Goal: Task Accomplishment & Management: Complete application form

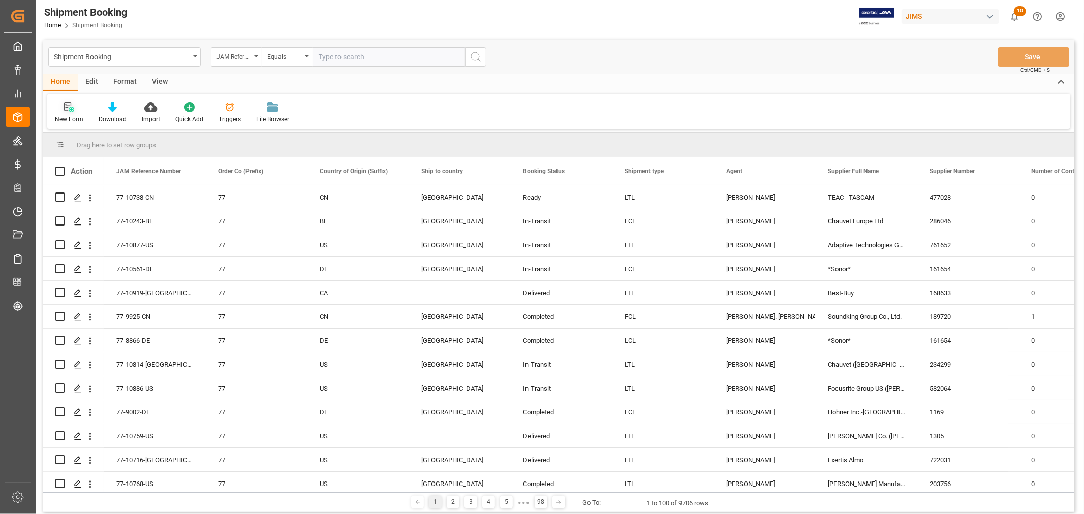
click at [69, 113] on div "New Form" at bounding box center [69, 113] width 44 height 22
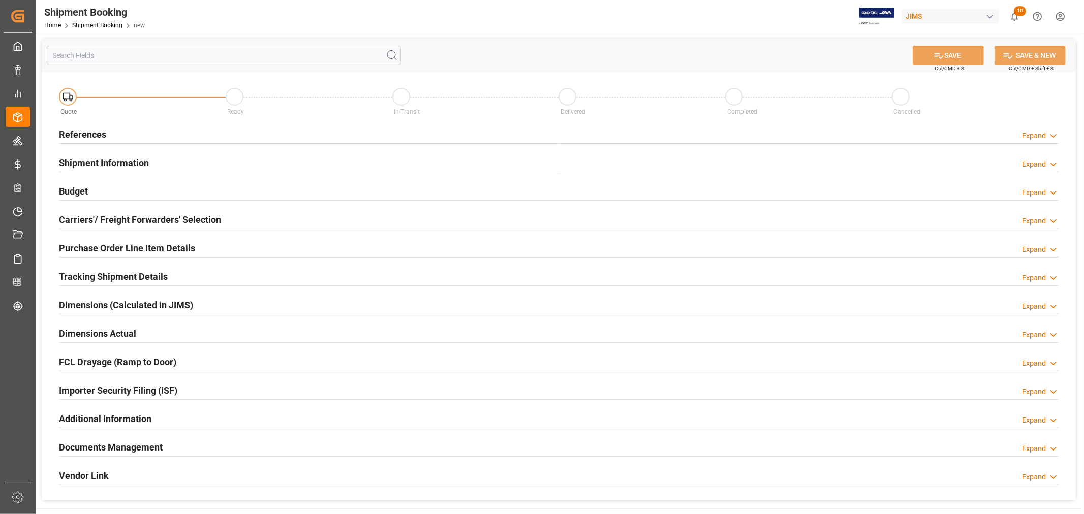
click at [102, 136] on h2 "References" at bounding box center [82, 135] width 47 height 14
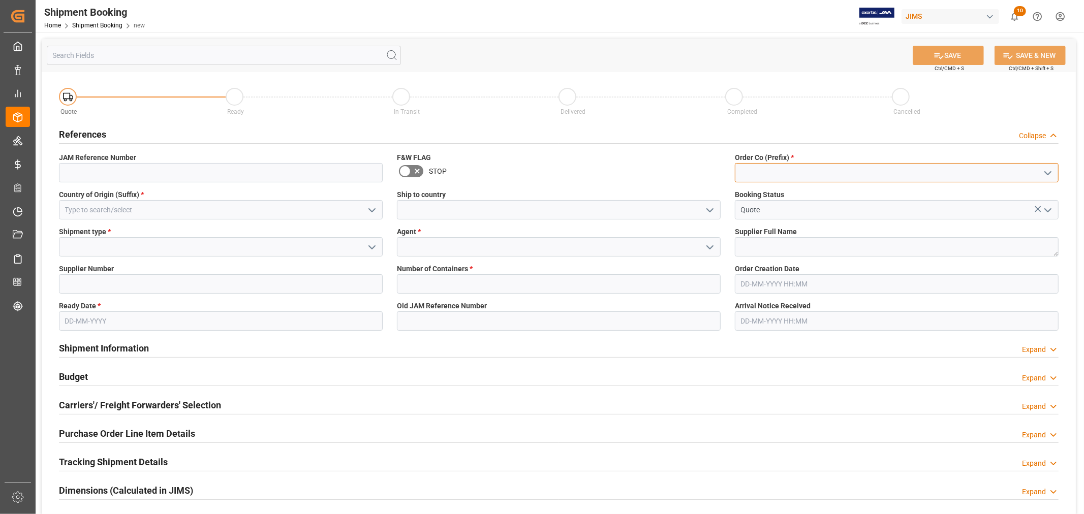
click at [842, 179] on input at bounding box center [897, 172] width 324 height 19
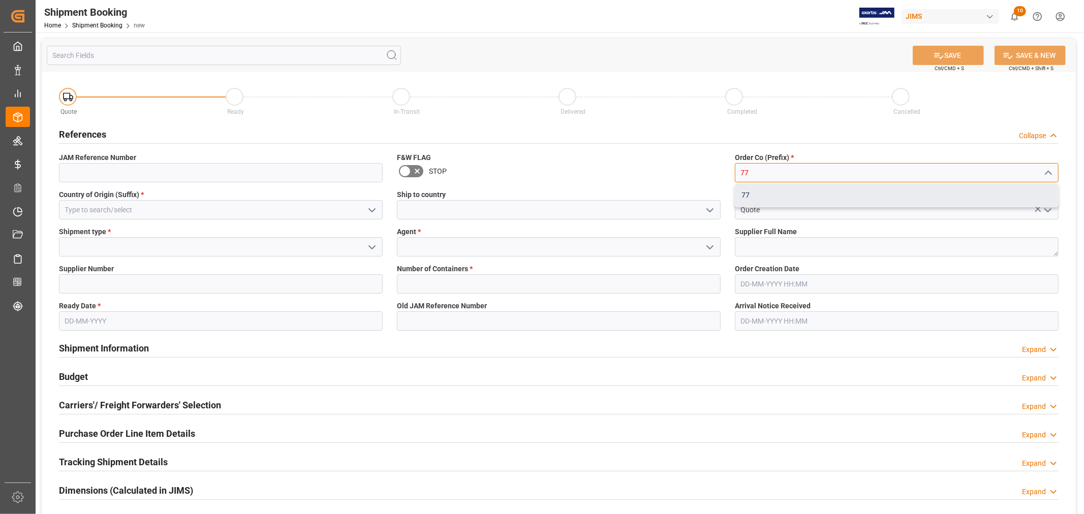
click at [755, 196] on div "77" at bounding box center [897, 195] width 323 height 23
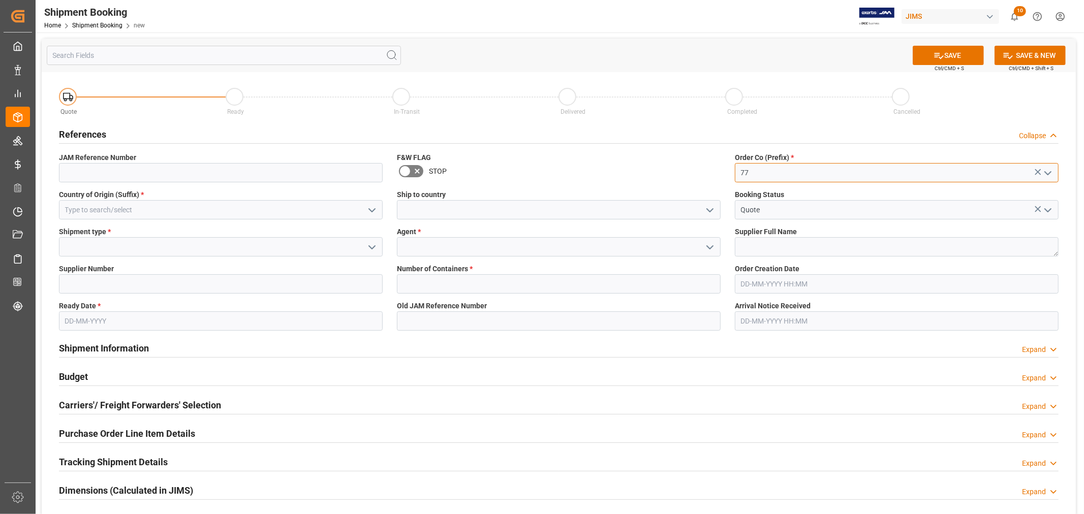
type input "77"
click at [431, 220] on div "Ship to country" at bounding box center [559, 204] width 338 height 37
click at [431, 218] on input at bounding box center [559, 209] width 324 height 19
type input "[GEOGRAPHIC_DATA]"
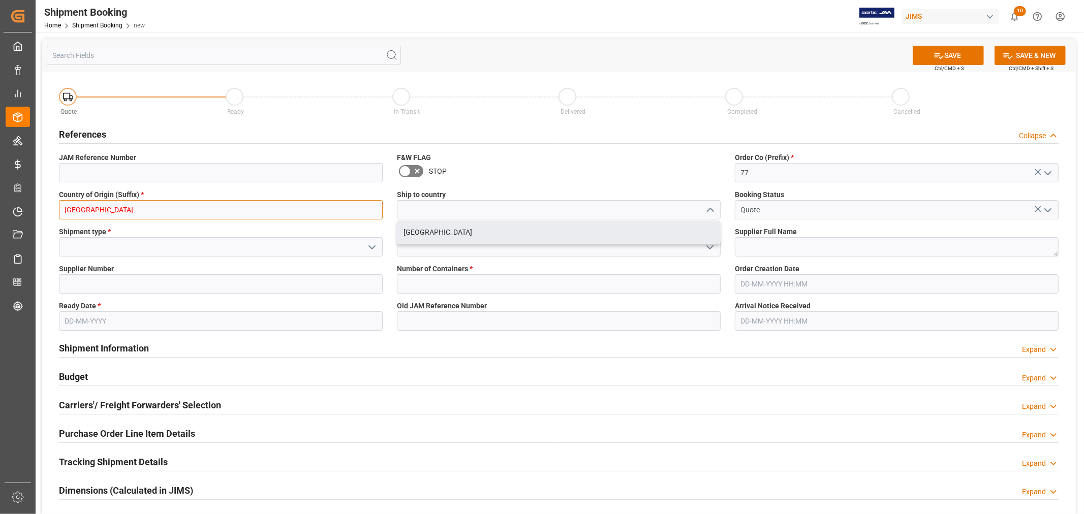
click at [189, 213] on input "[GEOGRAPHIC_DATA]" at bounding box center [221, 209] width 324 height 19
type input "C"
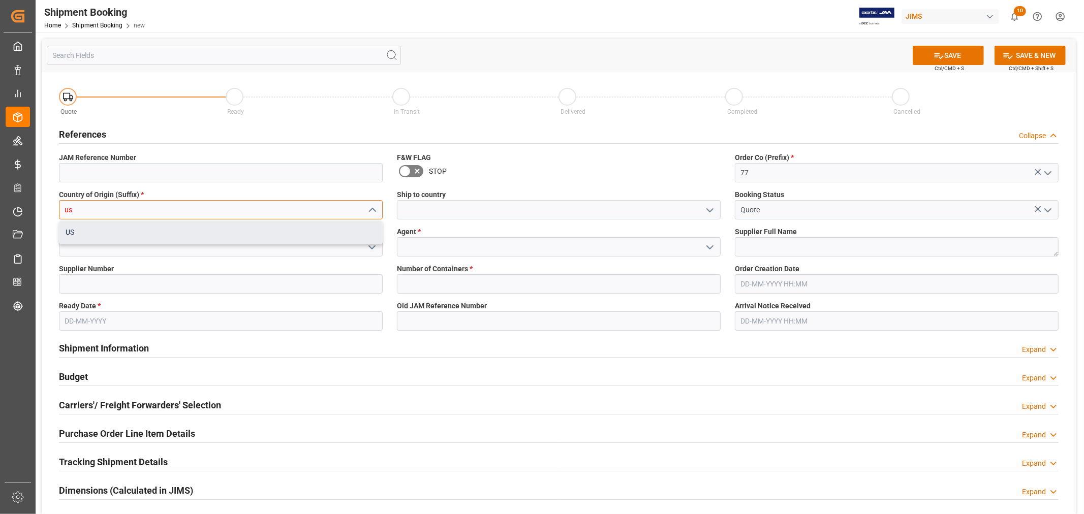
click at [183, 229] on div "US" at bounding box center [220, 232] width 323 height 23
type input "US"
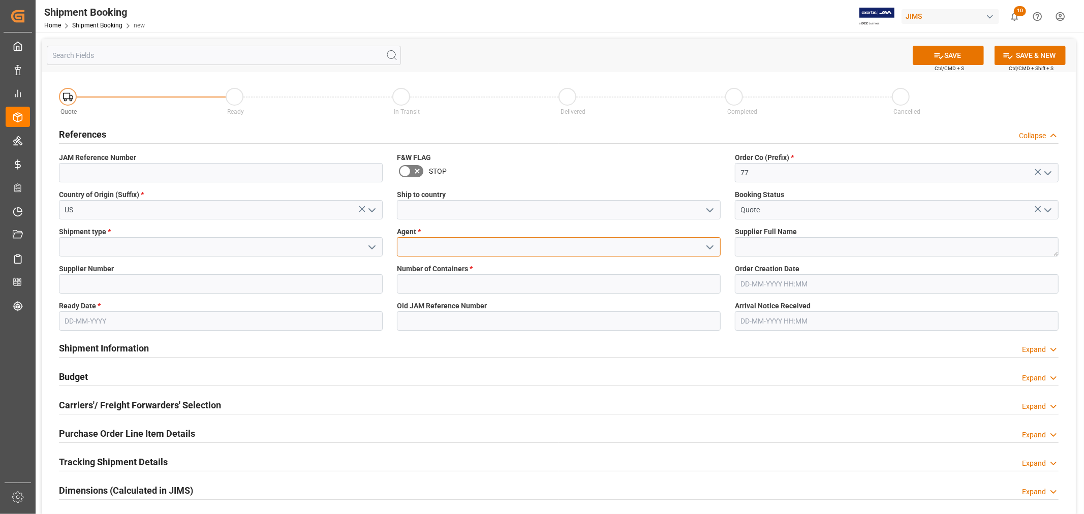
click at [460, 251] on input at bounding box center [559, 246] width 324 height 19
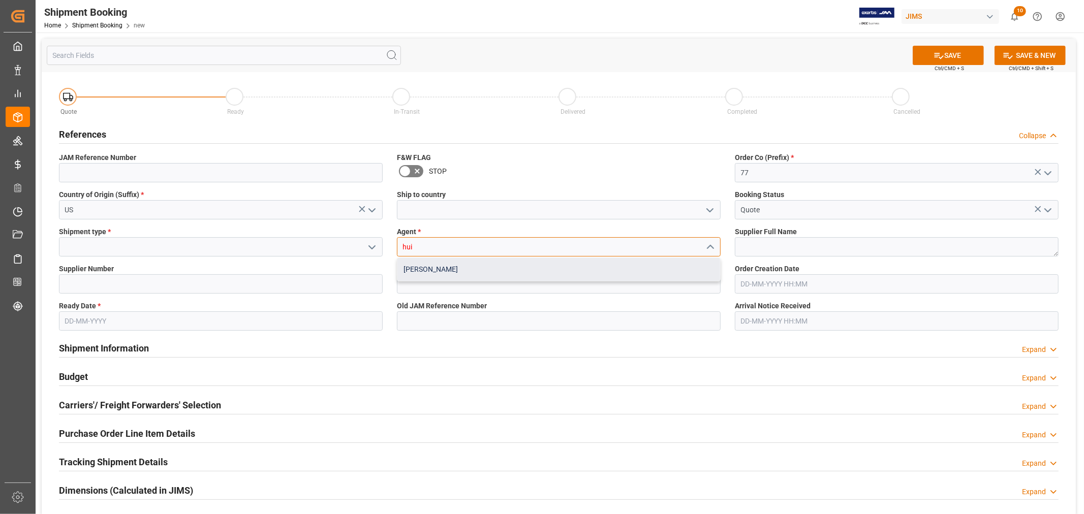
click at [451, 269] on div "[PERSON_NAME]" at bounding box center [558, 269] width 323 height 23
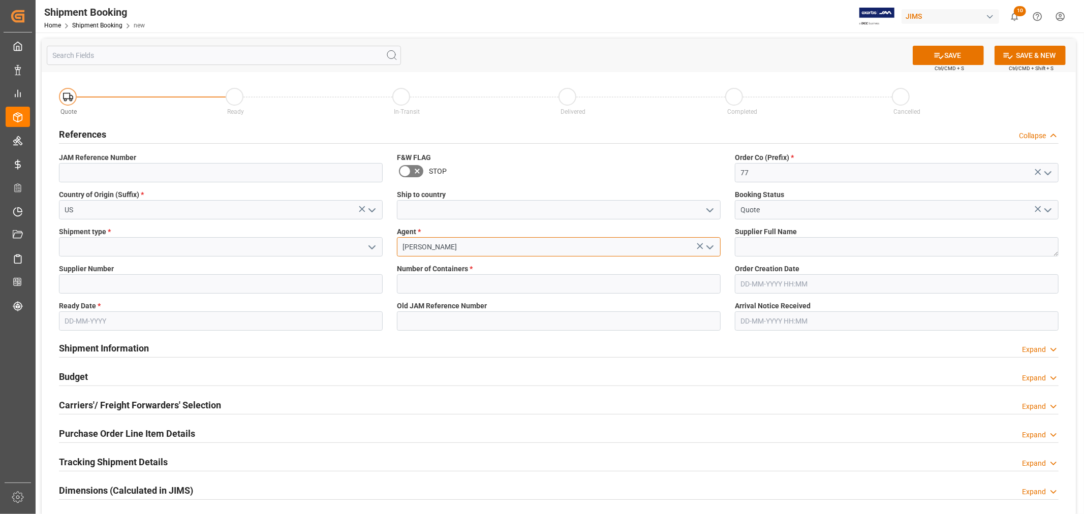
type input "[PERSON_NAME]"
click at [255, 250] on input at bounding box center [221, 246] width 324 height 19
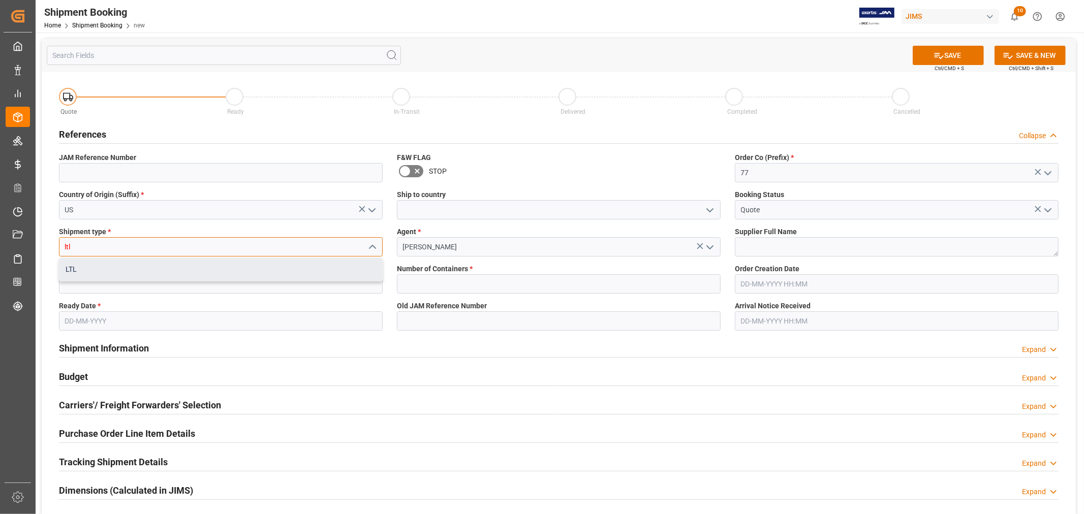
click at [153, 272] on div "LTL" at bounding box center [220, 269] width 323 height 23
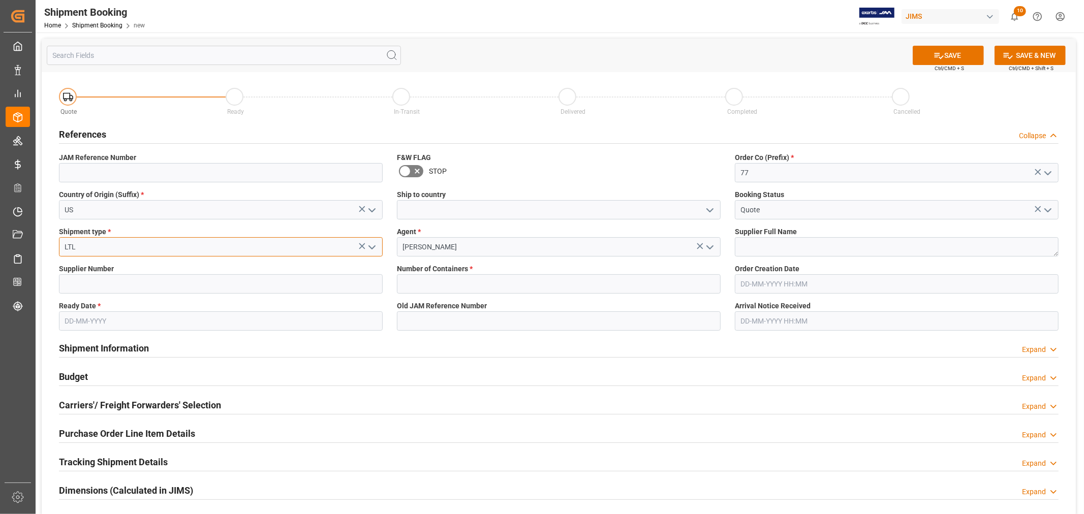
type input "LTL"
click at [493, 286] on input "text" at bounding box center [559, 283] width 324 height 19
type input "0"
click at [128, 309] on label "Ready Date *" at bounding box center [221, 306] width 324 height 11
click at [131, 316] on input "text" at bounding box center [221, 321] width 324 height 19
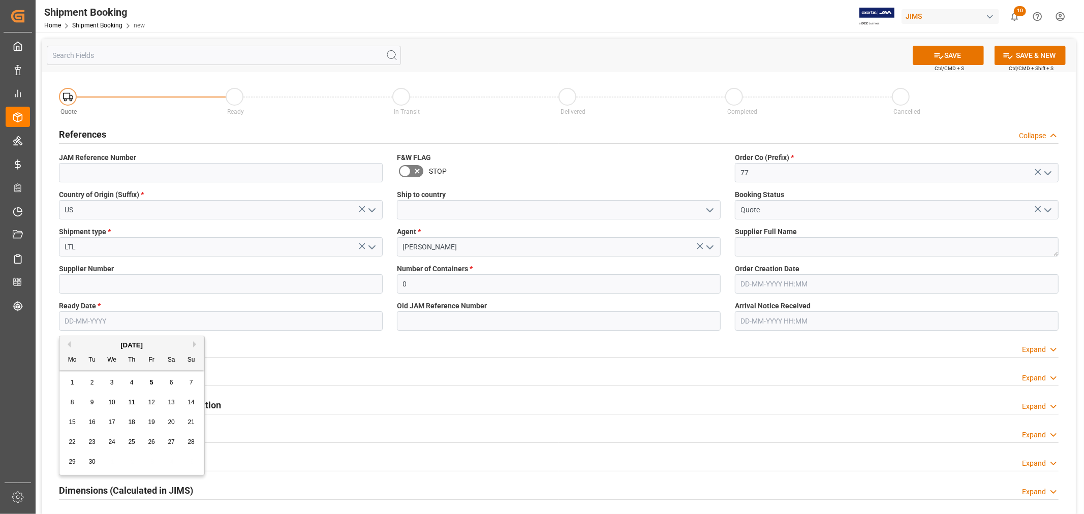
click at [110, 383] on span "3" at bounding box center [112, 382] width 4 height 7
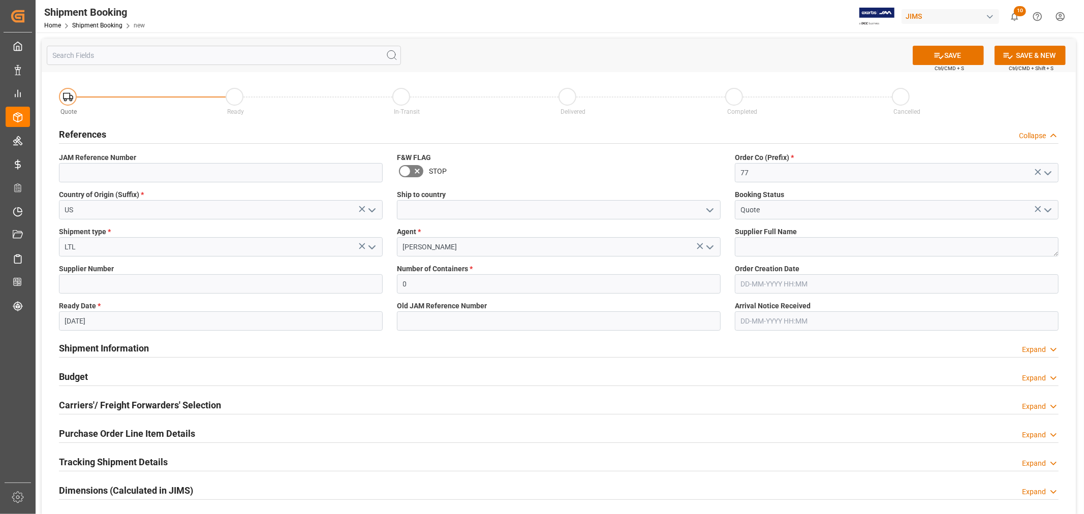
click at [98, 321] on input "[DATE]" at bounding box center [221, 321] width 324 height 19
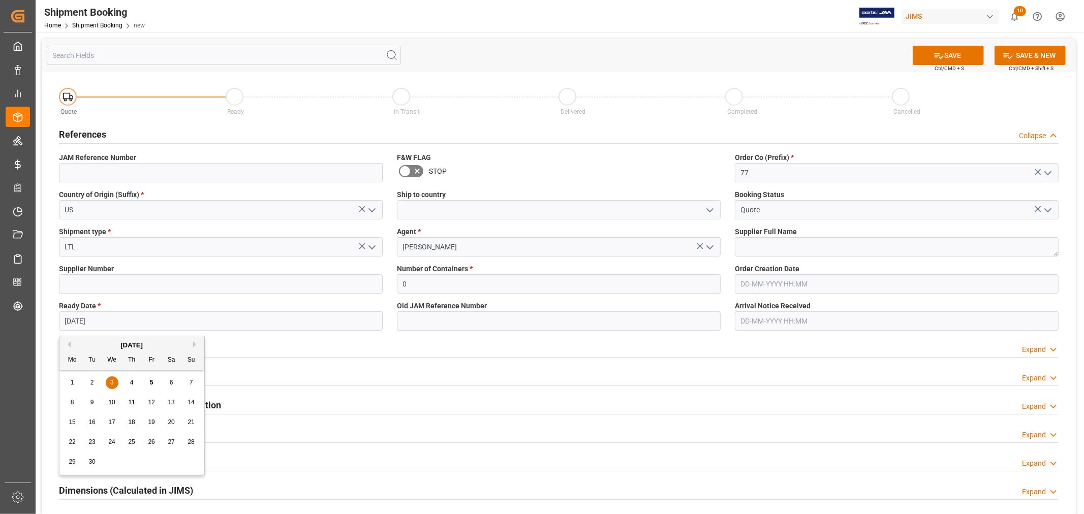
click at [151, 379] on span "5" at bounding box center [152, 382] width 4 height 7
type input "[DATE]"
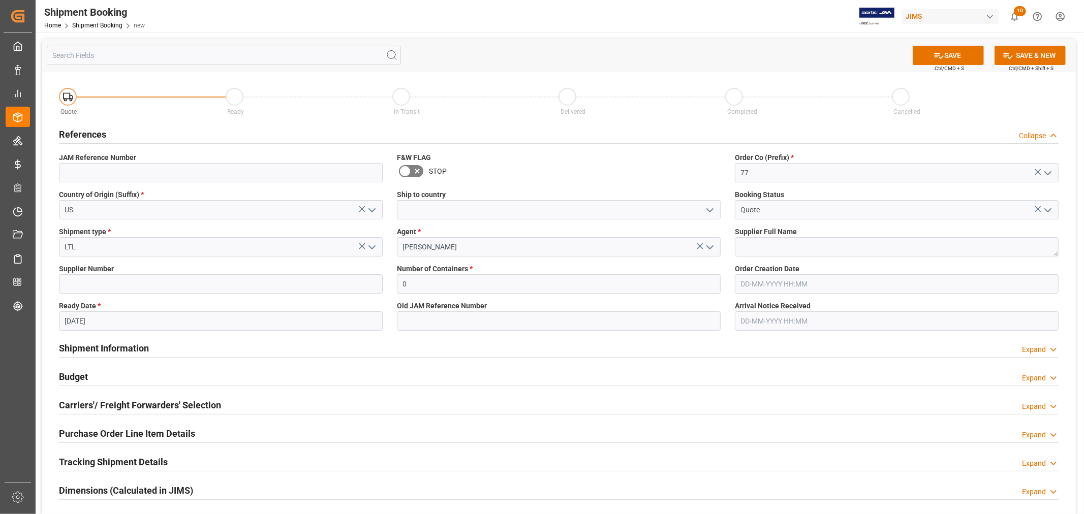
click at [541, 346] on div "Shipment Information Expand" at bounding box center [559, 347] width 1000 height 19
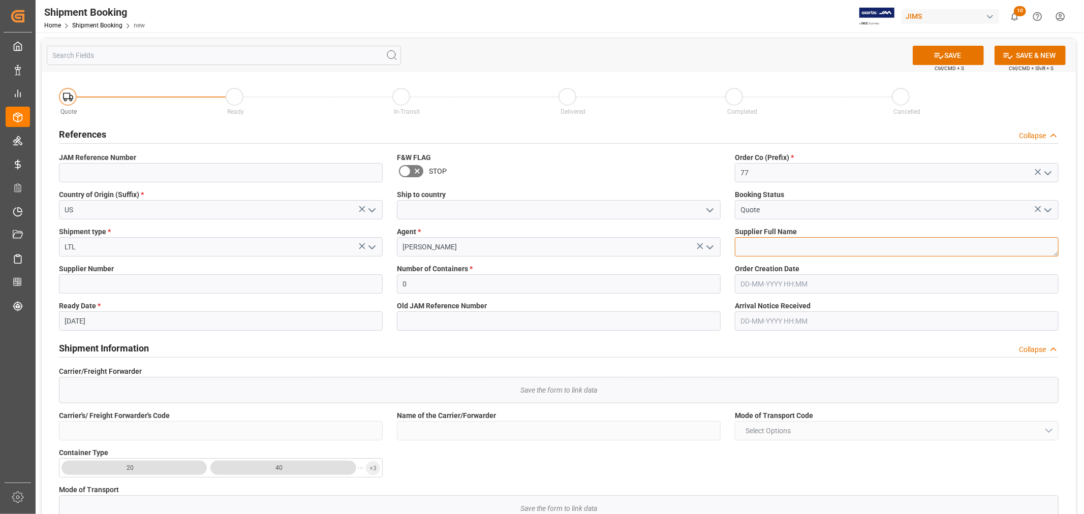
click at [784, 240] on textarea at bounding box center [897, 246] width 324 height 19
click at [749, 241] on textarea at bounding box center [897, 246] width 324 height 19
paste textarea "Matter Brands [GEOGRAPHIC_DATA]"
type textarea "Matter Brands [GEOGRAPHIC_DATA]"
click at [185, 286] on input at bounding box center [221, 283] width 324 height 19
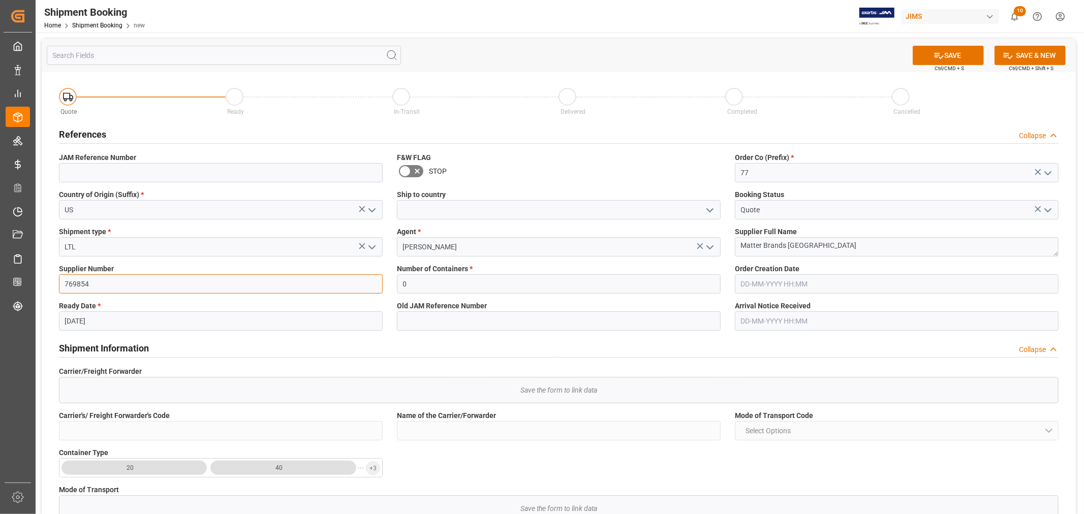
type input "769854"
click at [547, 303] on label "Old JAM Reference Number" at bounding box center [559, 306] width 324 height 11
click at [942, 50] on icon at bounding box center [939, 55] width 11 height 11
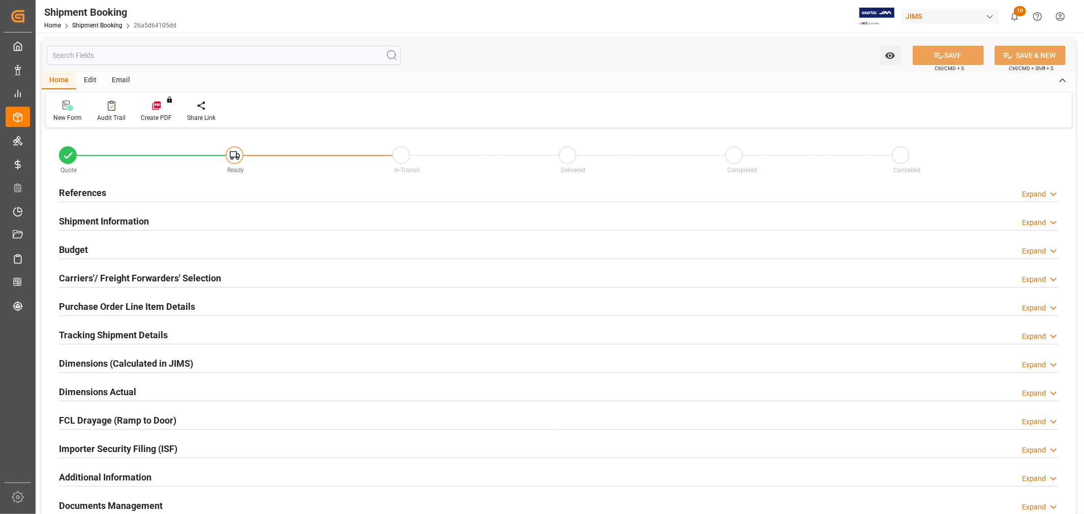
type input "0"
type input "[DATE]"
click at [93, 196] on h2 "References" at bounding box center [82, 193] width 47 height 14
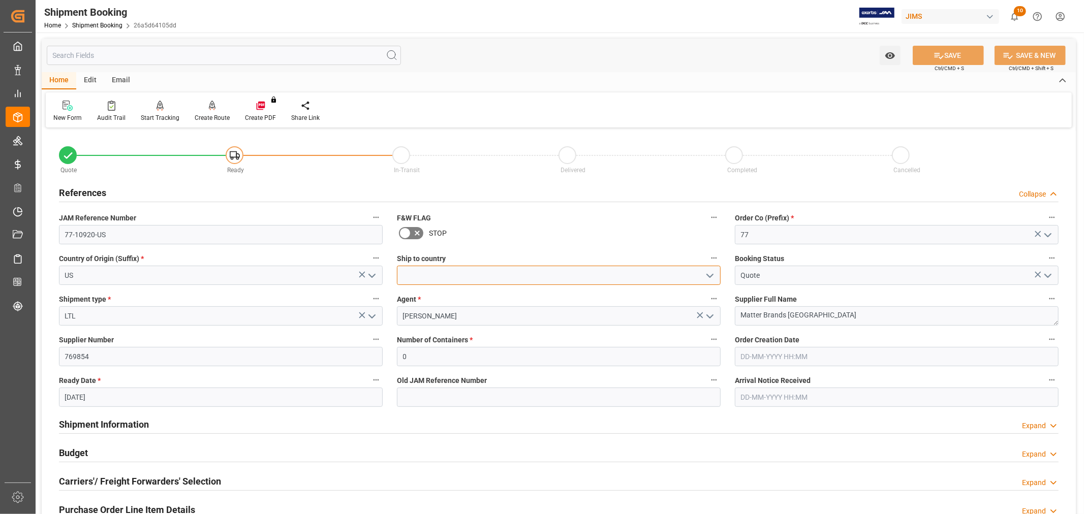
click at [443, 281] on input at bounding box center [559, 275] width 324 height 19
type input "[GEOGRAPHIC_DATA]"
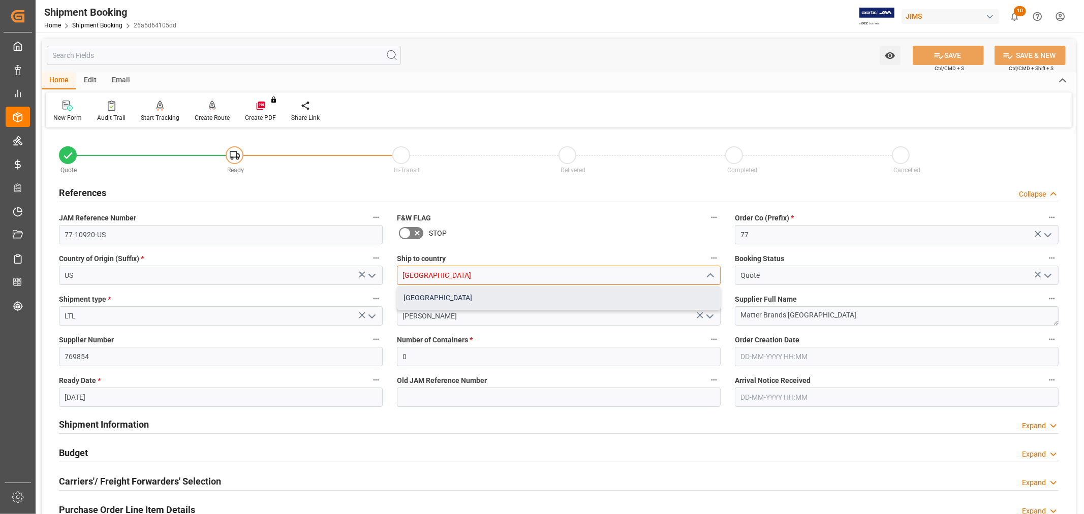
click at [428, 297] on div "[GEOGRAPHIC_DATA]" at bounding box center [558, 298] width 323 height 23
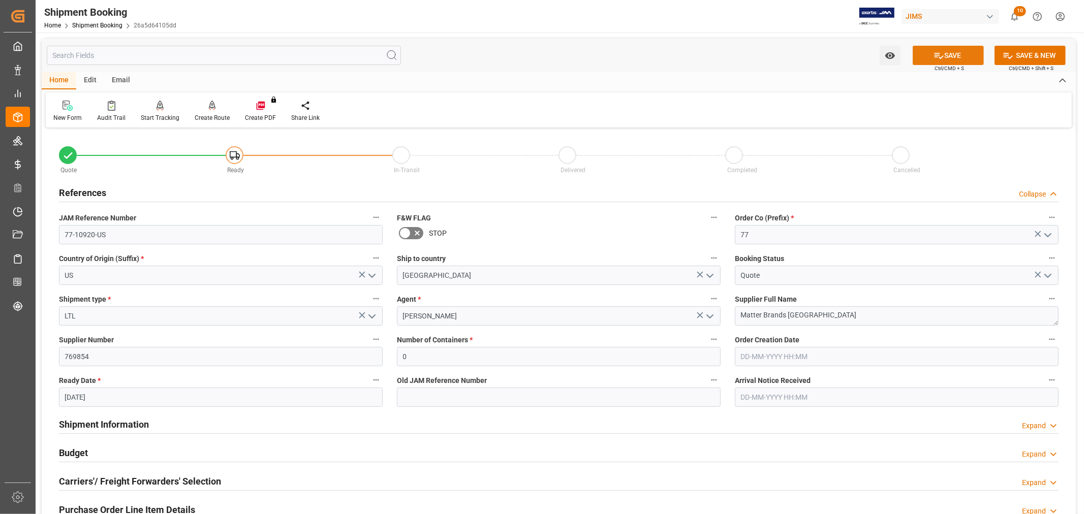
click at [953, 47] on button "SAVE" at bounding box center [948, 55] width 71 height 19
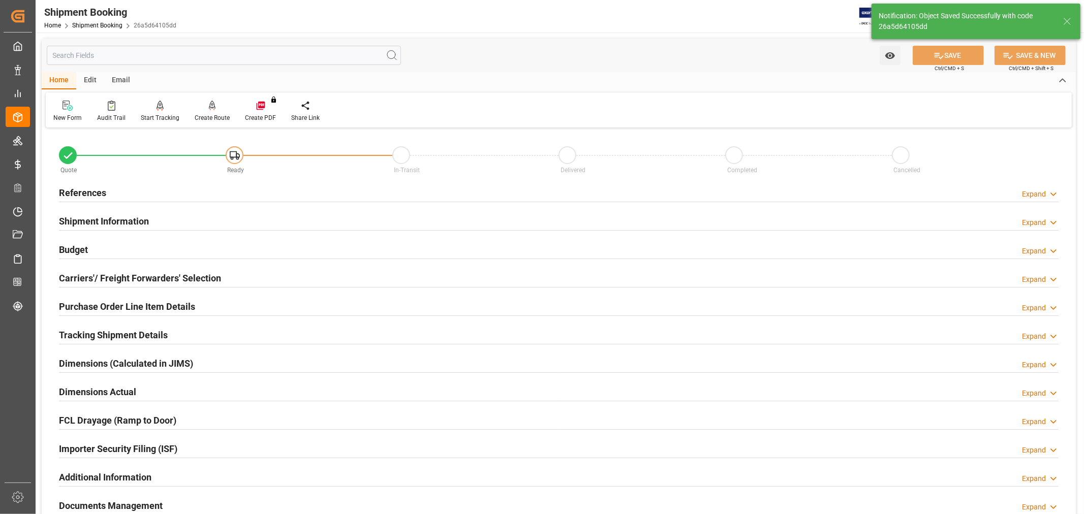
type input "Ready"
click at [80, 195] on h2 "References" at bounding box center [82, 193] width 47 height 14
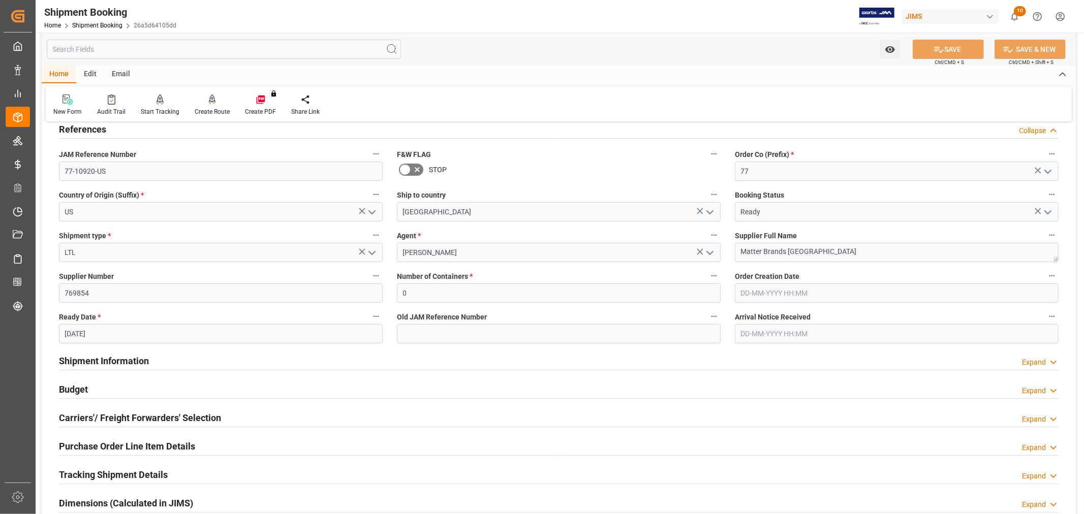
scroll to position [226, 0]
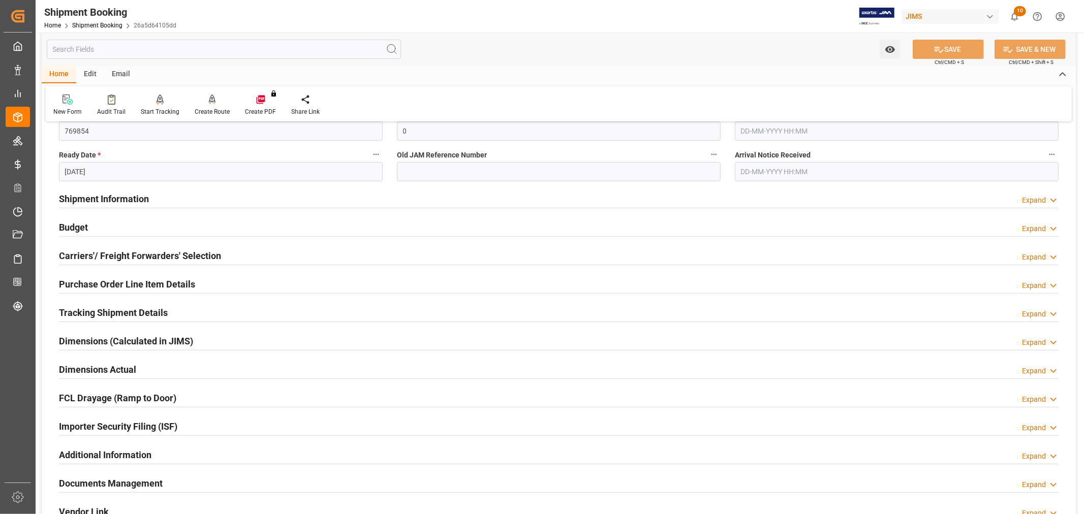
click at [90, 253] on h2 "Carriers'/ Freight Forwarders' Selection" at bounding box center [140, 256] width 162 height 14
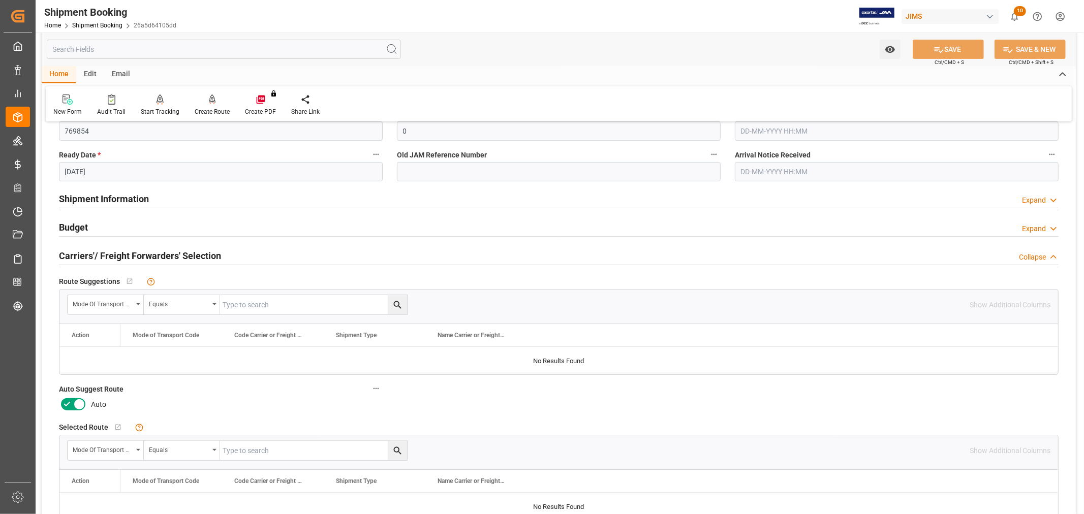
click at [69, 402] on icon at bounding box center [67, 405] width 12 height 12
click at [0, 0] on input "checkbox" at bounding box center [0, 0] width 0 height 0
click at [942, 58] on span "Ctrl/CMD + S" at bounding box center [949, 62] width 29 height 8
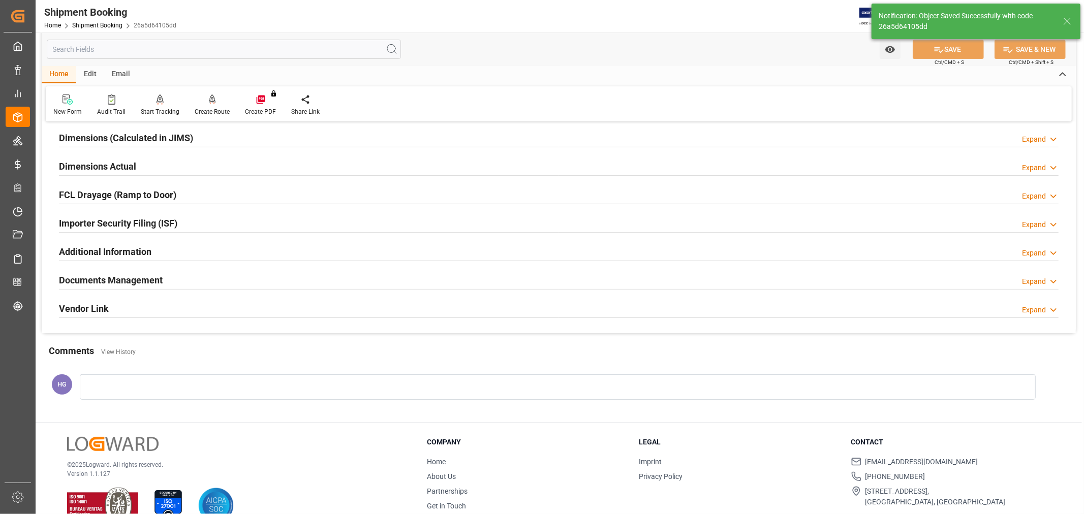
scroll to position [0, 0]
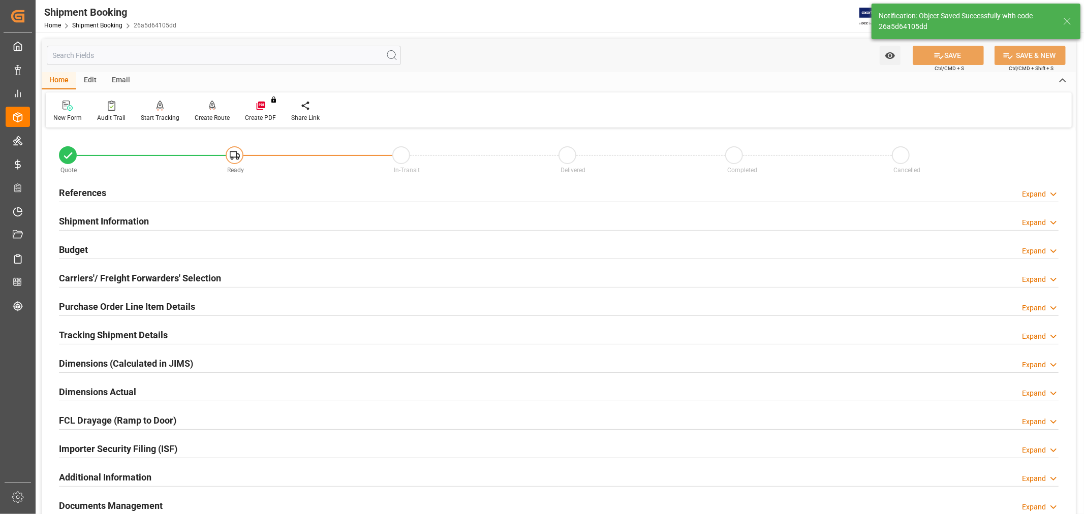
click at [87, 191] on h2 "References" at bounding box center [82, 193] width 47 height 14
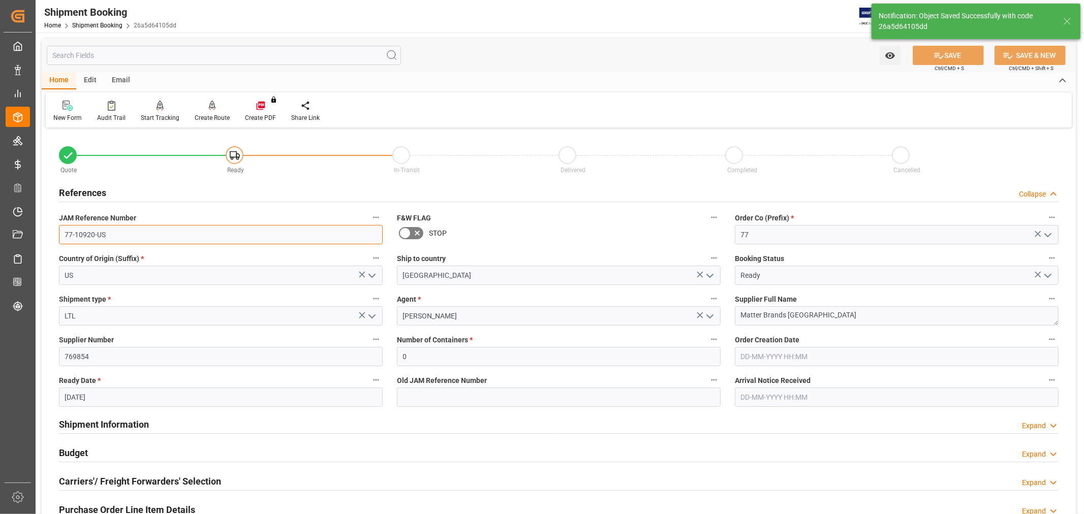
drag, startPoint x: 118, startPoint y: 240, endPoint x: 13, endPoint y: 222, distance: 106.8
click at [13, 222] on div "Created by potrace 1.15, written by Peter Selinger 2001-2017 Created by potrace…" at bounding box center [542, 257] width 1084 height 514
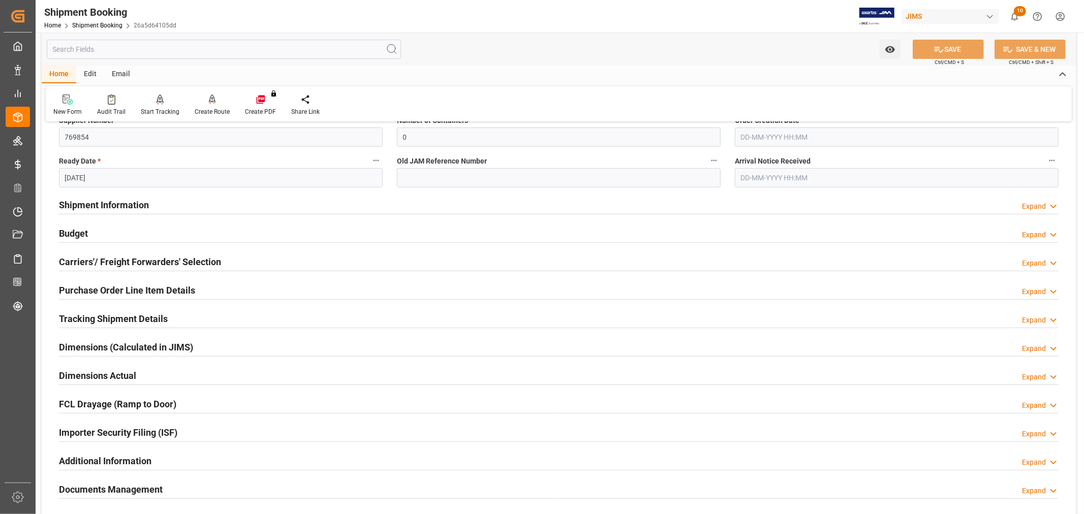
scroll to position [226, 0]
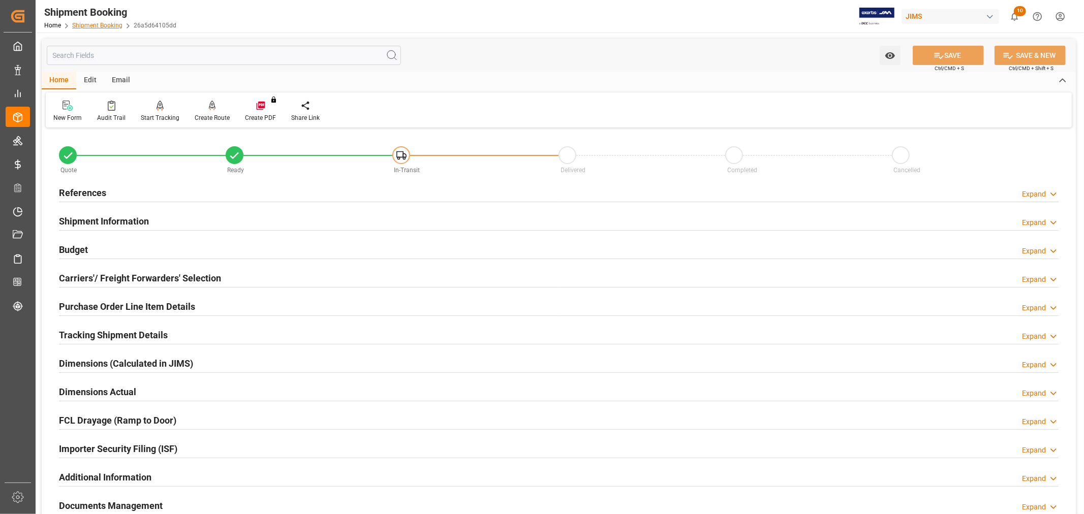
click at [103, 27] on link "Shipment Booking" at bounding box center [97, 25] width 50 height 7
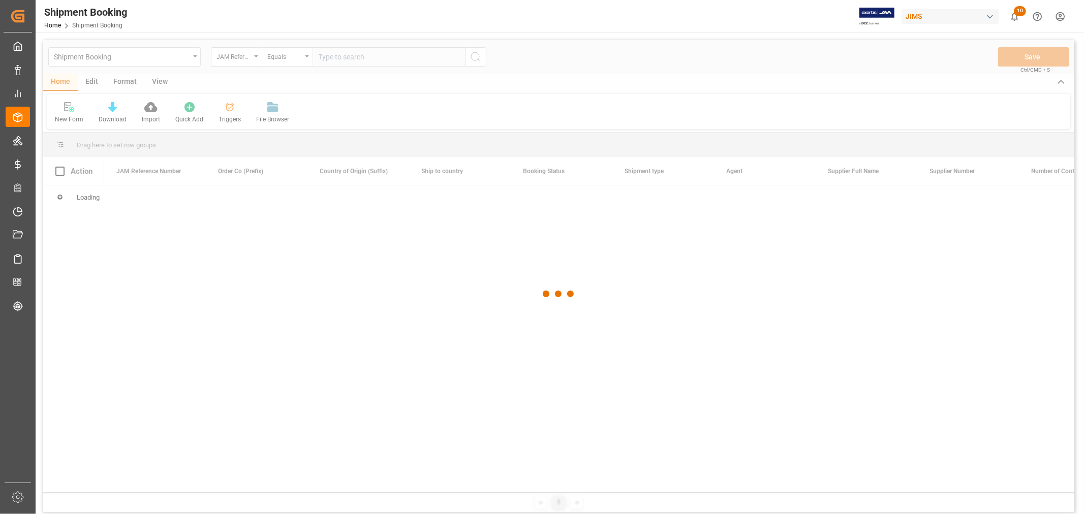
click at [114, 63] on div at bounding box center [558, 294] width 1031 height 508
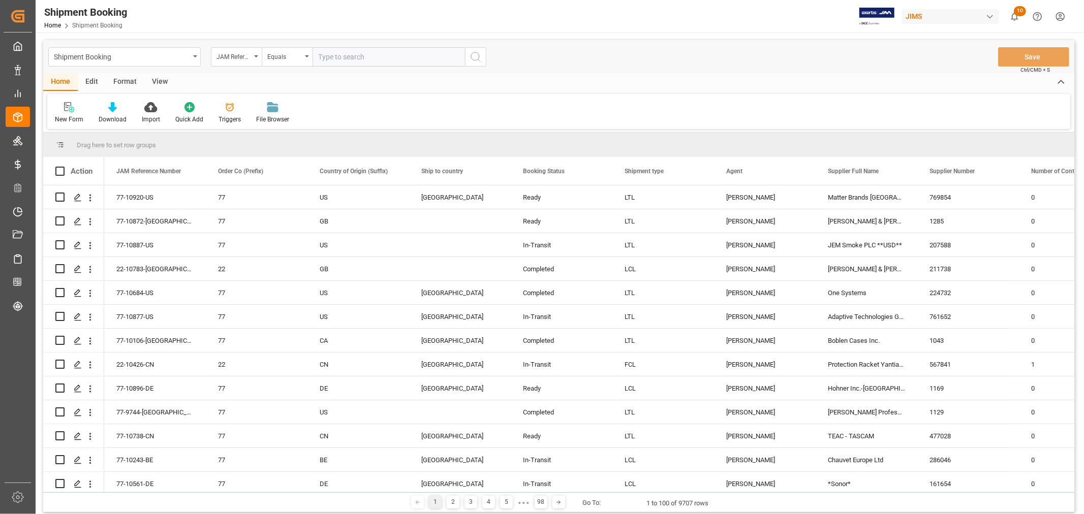
click at [114, 58] on div "Shipment Booking" at bounding box center [122, 56] width 136 height 13
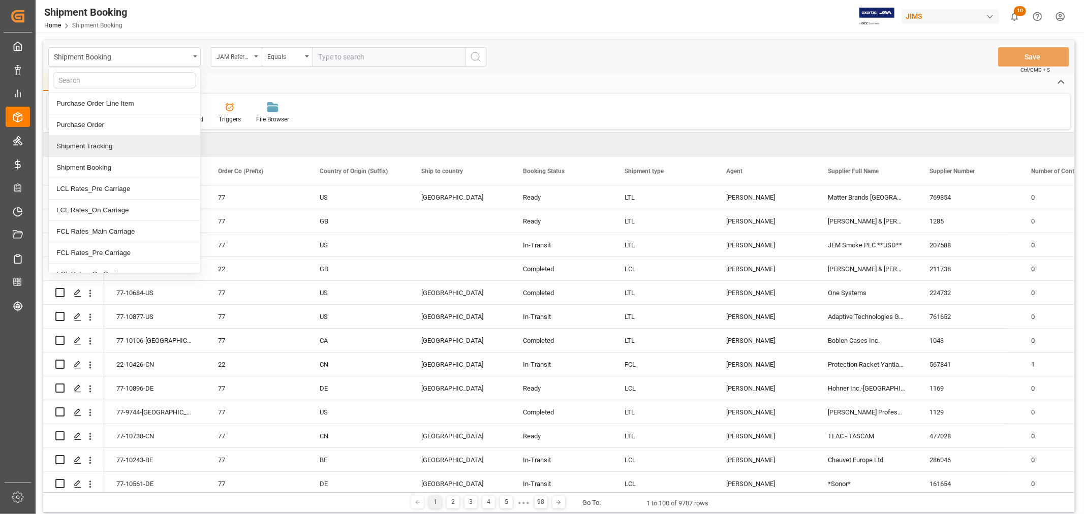
click at [100, 145] on div "Shipment Tracking" at bounding box center [124, 146] width 151 height 21
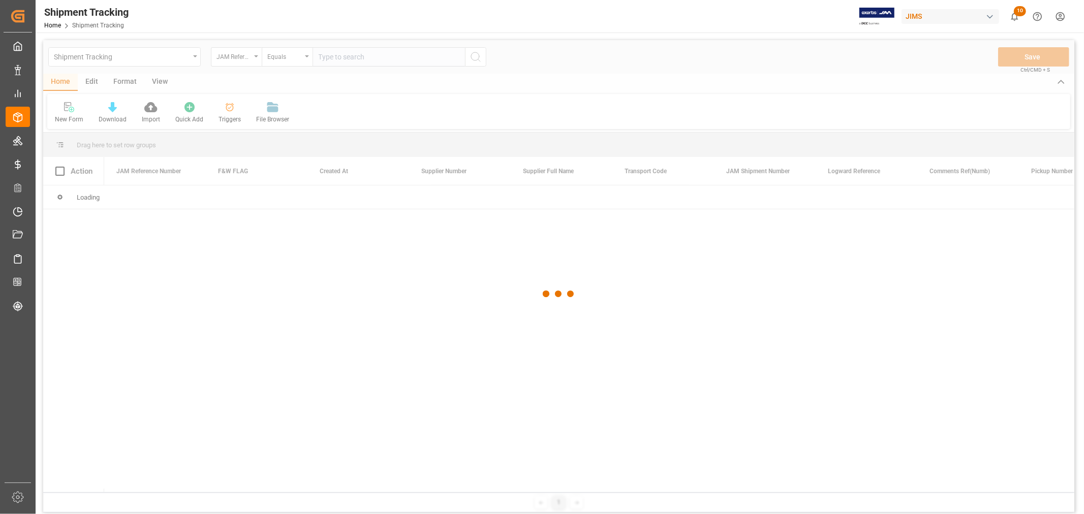
click at [344, 53] on div at bounding box center [558, 294] width 1031 height 508
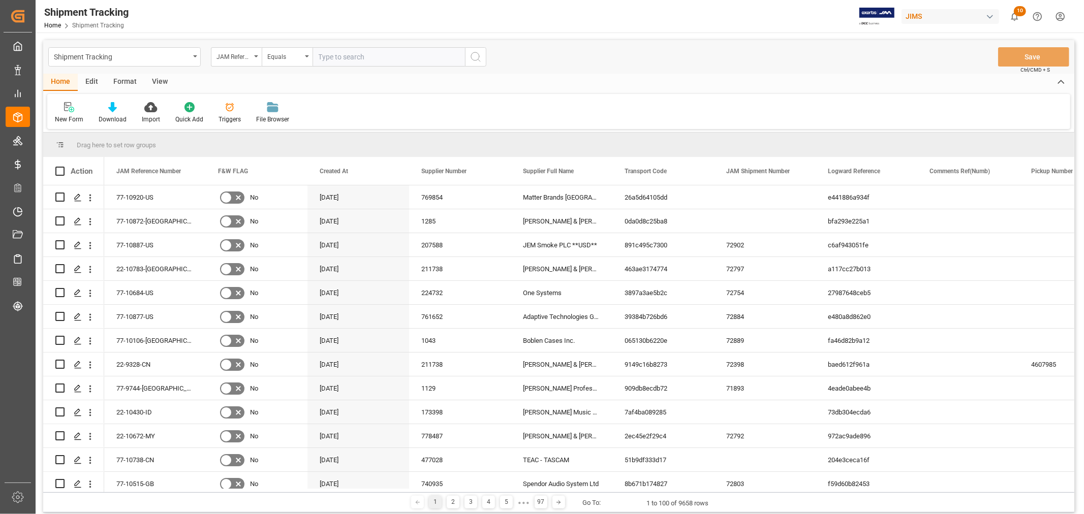
click at [342, 54] on input "text" at bounding box center [389, 56] width 152 height 19
paste input "77-10920-US"
type input "77-10920-US"
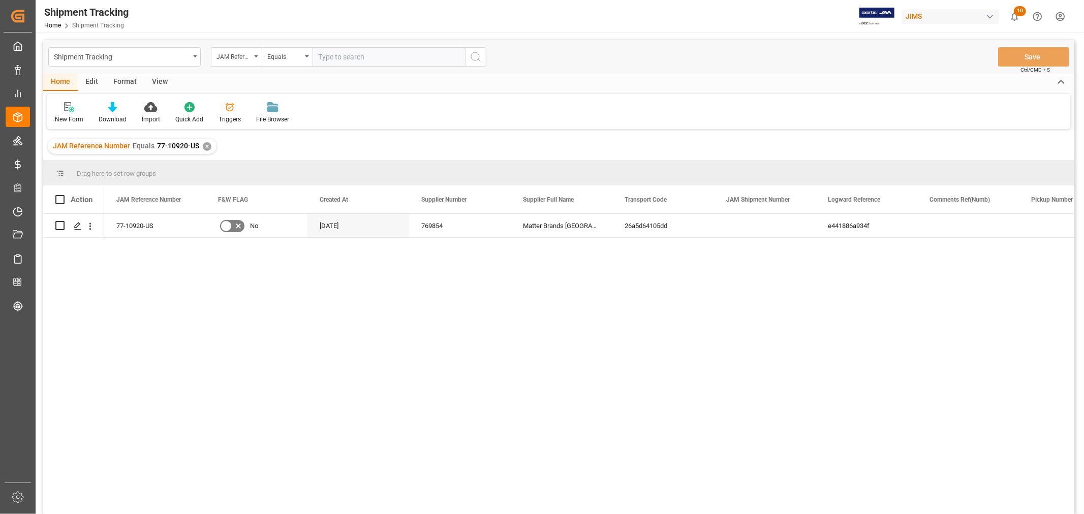
drag, startPoint x: 163, startPoint y: 80, endPoint x: 115, endPoint y: 99, distance: 51.3
click at [164, 80] on div "View" at bounding box center [159, 82] width 31 height 17
click at [73, 111] on div "Default" at bounding box center [64, 113] width 35 height 22
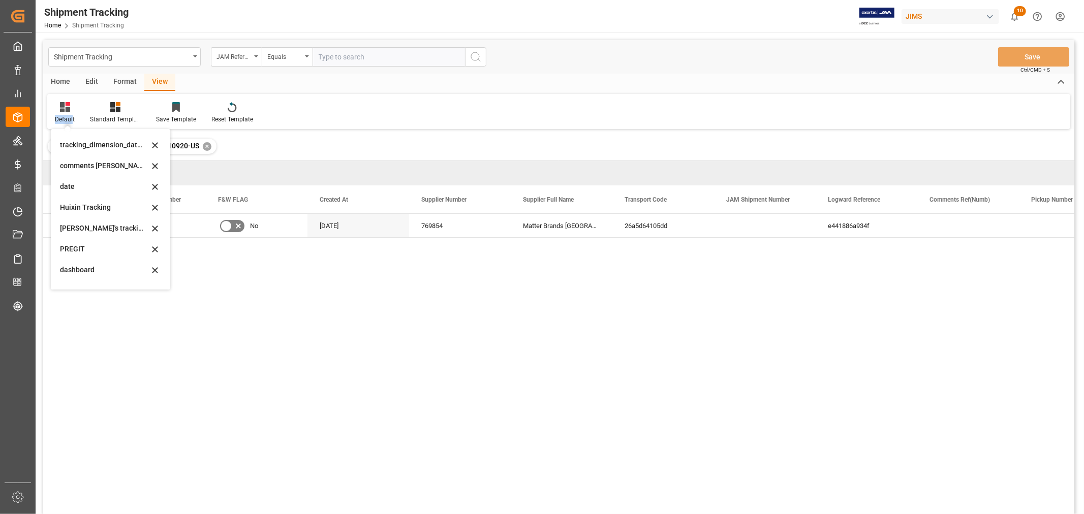
scroll to position [201, 0]
click at [112, 192] on div "Huixin's tracking all_sample" at bounding box center [104, 192] width 89 height 11
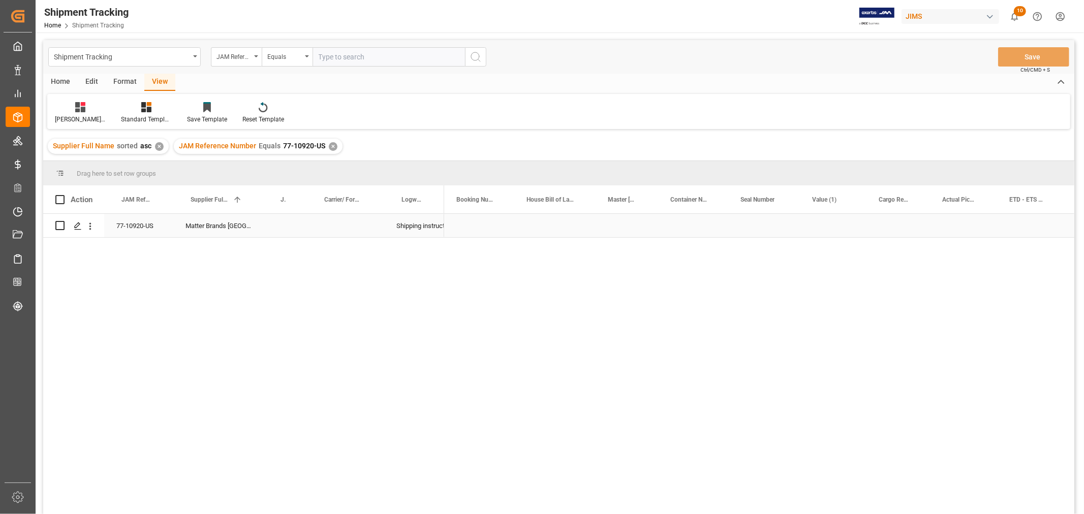
click at [572, 224] on div "Press SPACE to select this row." at bounding box center [554, 225] width 81 height 23
click at [890, 219] on div "Press SPACE to select this row." at bounding box center [899, 225] width 64 height 23
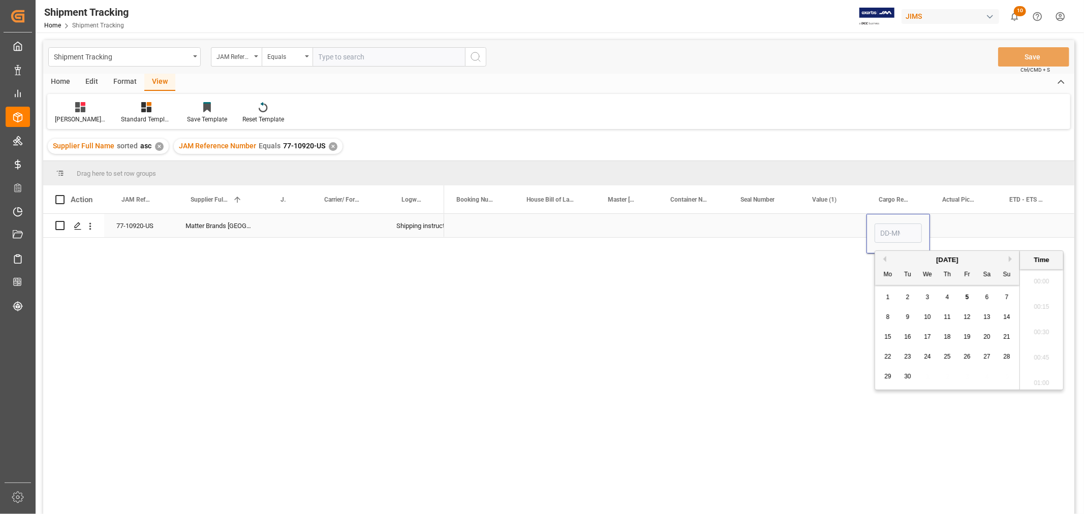
scroll to position [1375, 0]
type input "05-09-2025 00:00"
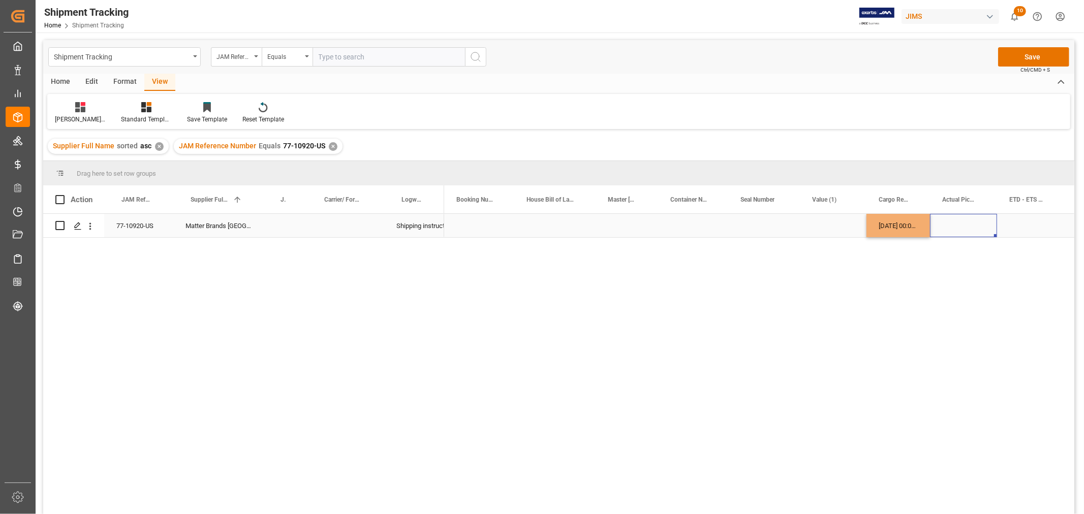
click at [967, 226] on div "Press SPACE to select this row." at bounding box center [963, 225] width 67 height 23
click at [1022, 57] on button "Save" at bounding box center [1033, 56] width 71 height 19
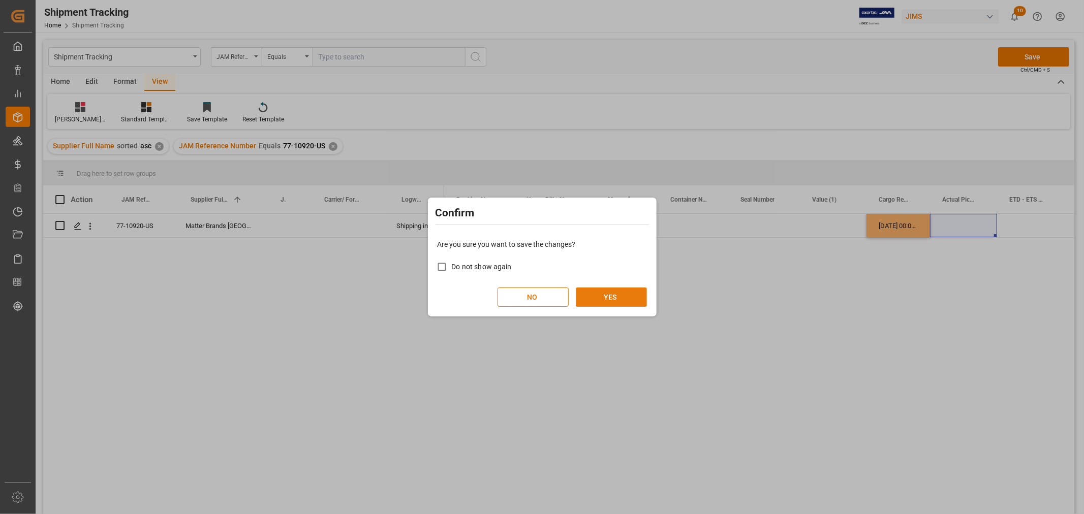
click at [614, 298] on button "YES" at bounding box center [611, 297] width 71 height 19
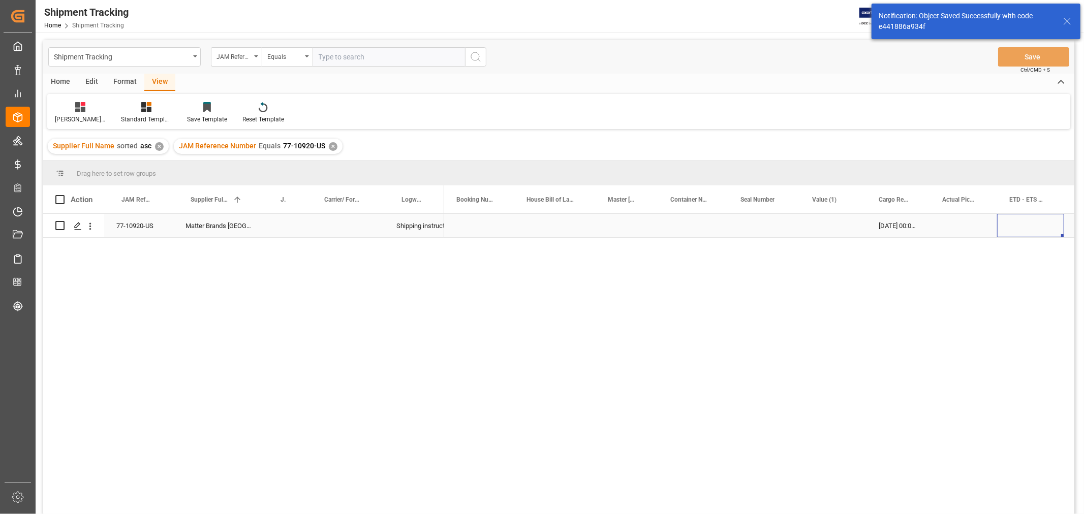
click at [1009, 234] on div "Press SPACE to select this row." at bounding box center [1030, 225] width 67 height 23
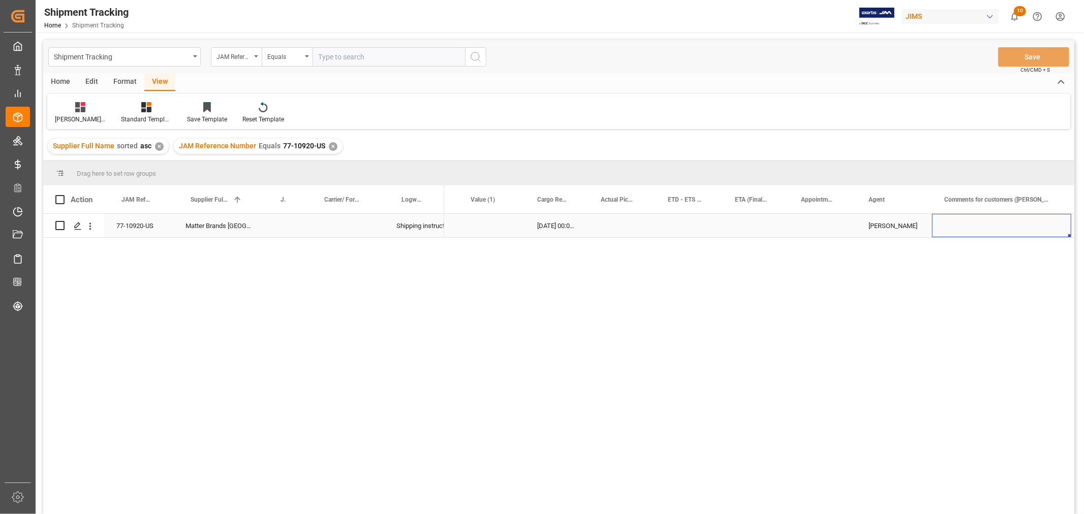
click at [1001, 224] on div "Press SPACE to select this row." at bounding box center [1001, 225] width 139 height 23
click at [1000, 224] on div "Press SPACE to select this row." at bounding box center [1001, 225] width 139 height 23
click at [999, 225] on input "Press SPACE to select this row." at bounding box center [1001, 231] width 123 height 19
click at [951, 235] on input "Press SPACE to select this row." at bounding box center [1001, 231] width 123 height 19
paste input "Attn: Marielle Pinet"
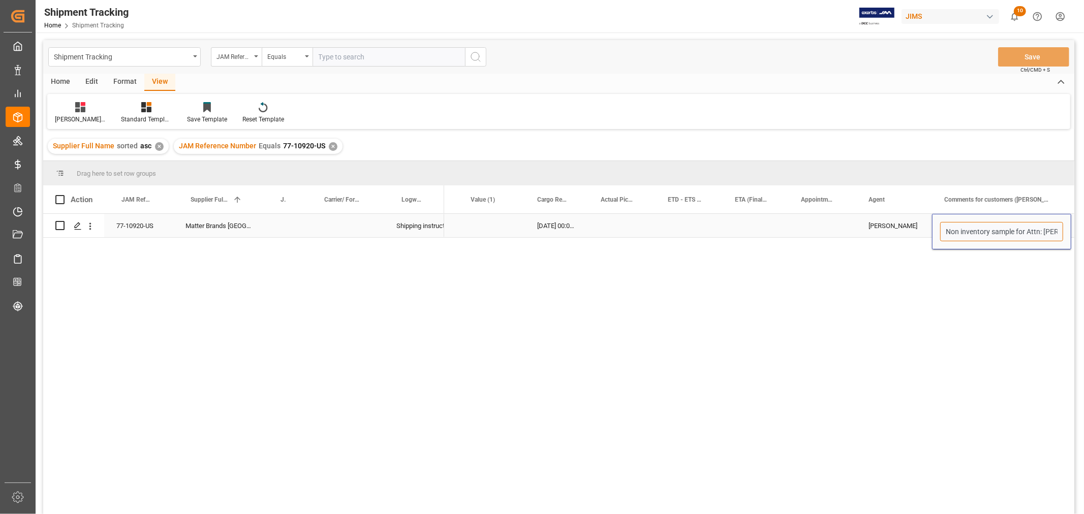
scroll to position [0, 29]
click at [1012, 232] on input "Non inventory sample for Attn: Marielle Pinet" at bounding box center [1001, 231] width 123 height 19
type input "Non inventory sample for Marielle Pinet"
click at [883, 222] on div "[PERSON_NAME]" at bounding box center [894, 226] width 51 height 23
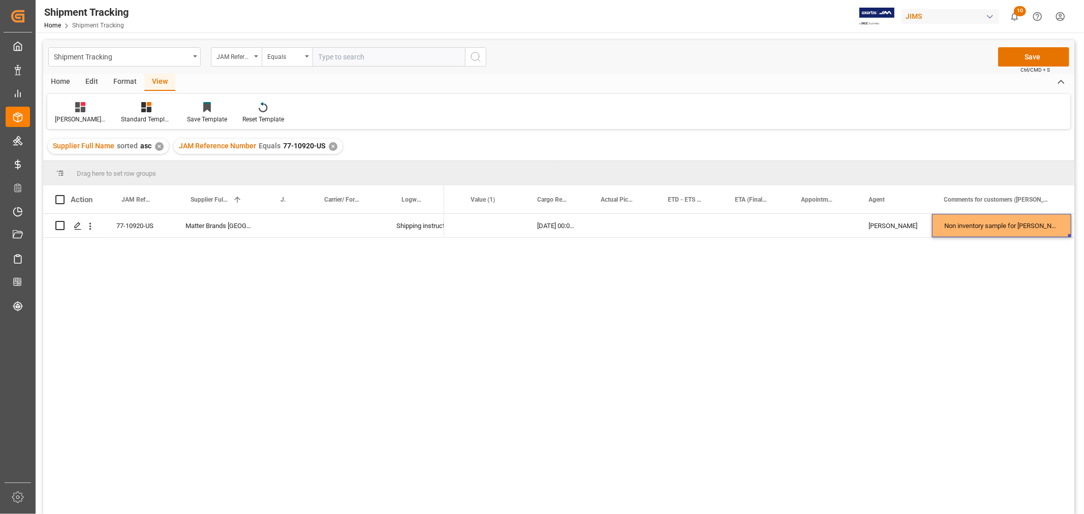
scroll to position [0, 443]
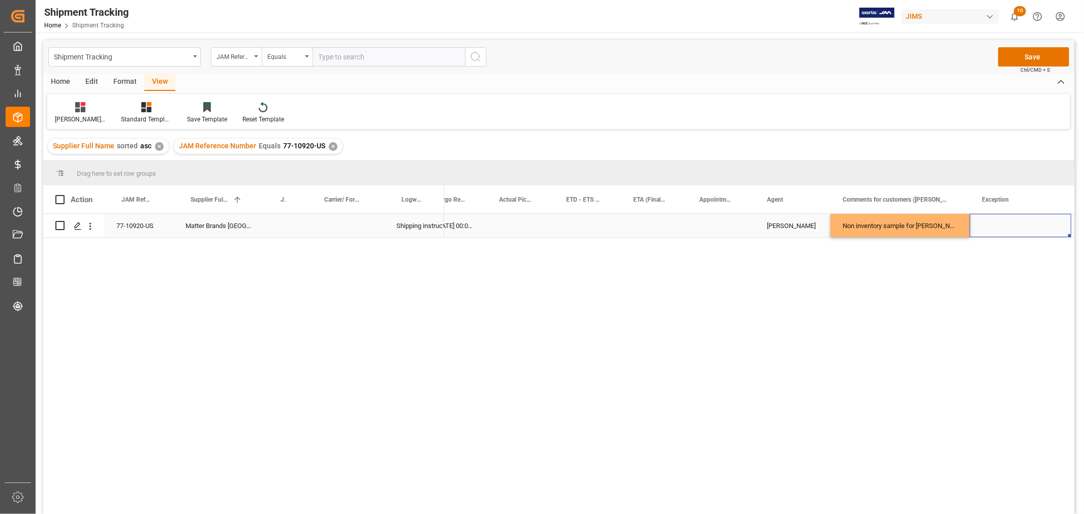
click at [988, 227] on div "Press SPACE to select this row." at bounding box center [1021, 225] width 102 height 23
click at [991, 231] on input "Press SPACE to select this row." at bounding box center [1020, 231] width 85 height 19
click at [1059, 230] on button "open menu" at bounding box center [1052, 232] width 15 height 16
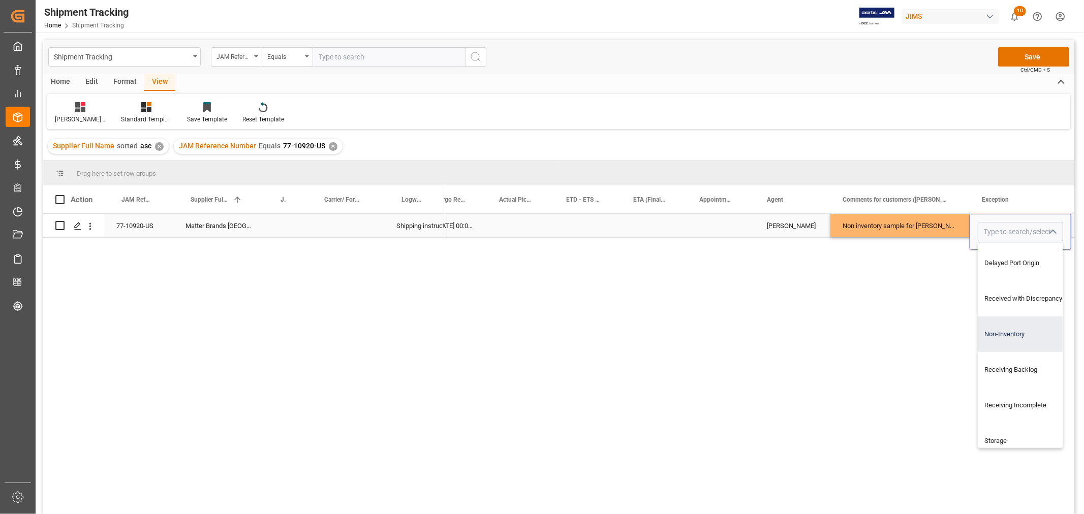
click at [1007, 331] on div "Non-Inventory" at bounding box center [1027, 335] width 98 height 36
type input "Non-Inventory"
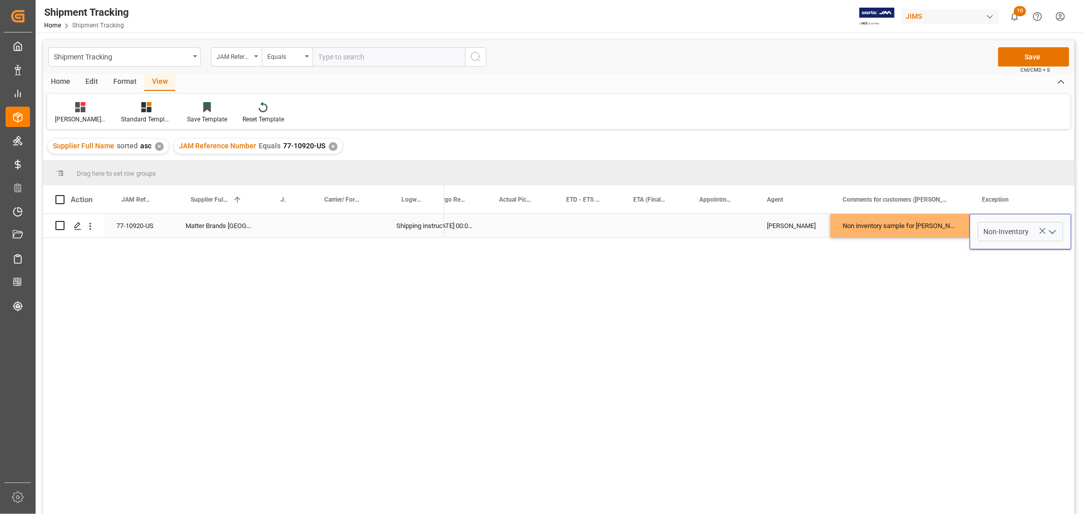
click at [727, 222] on div "Press SPACE to select this row." at bounding box center [721, 225] width 68 height 23
click at [1027, 56] on button "Save" at bounding box center [1033, 56] width 71 height 19
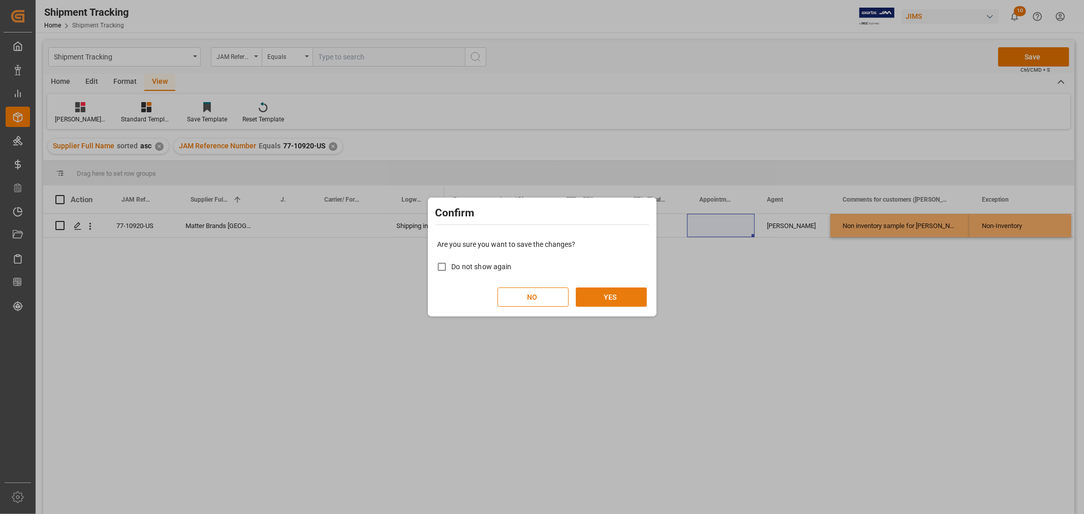
click at [625, 298] on button "YES" at bounding box center [611, 297] width 71 height 19
